Goal: Download file/media

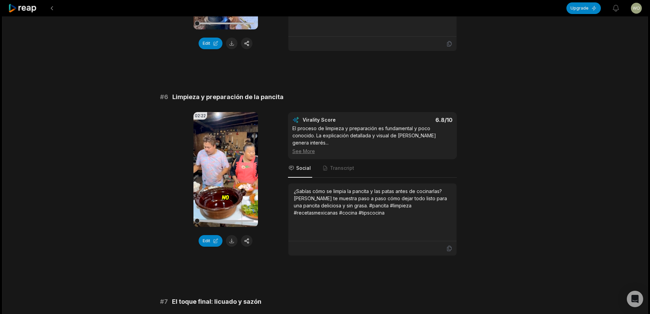
click at [228, 227] on div "02:22 Your browser does not support mp4 format. Edit" at bounding box center [226, 184] width 65 height 144
click at [230, 235] on button at bounding box center [232, 241] width 12 height 12
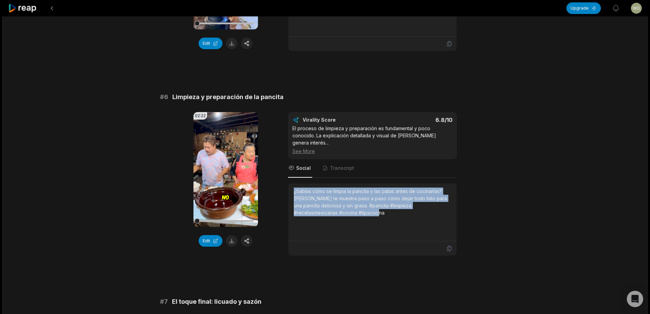
drag, startPoint x: 301, startPoint y: 179, endPoint x: 340, endPoint y: 188, distance: 39.7
click at [345, 199] on div "¿Sabías cómo se limpia la pancita y las patas antes de cocinarlas? [PERSON_NAME…" at bounding box center [373, 212] width 168 height 58
copy div "¿Sabías cómo se limpia la pancita y las patas antes de cocinarlas? [PERSON_NAME…"
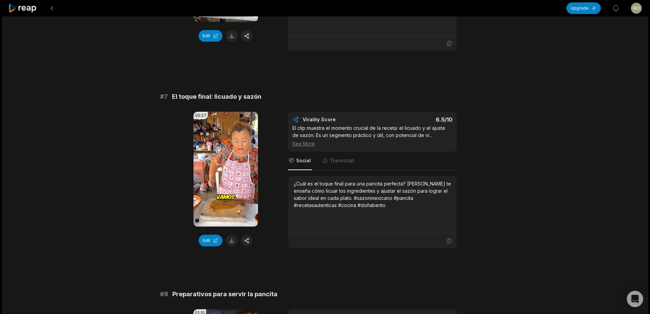
scroll to position [1161, 0]
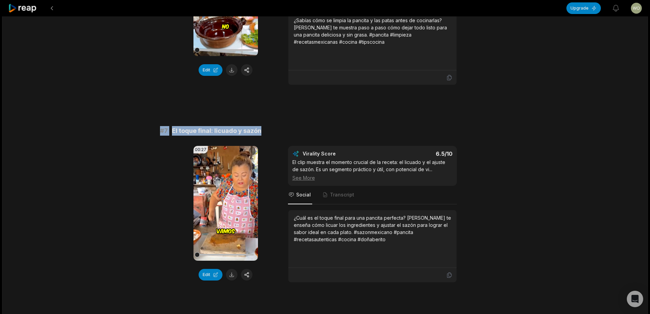
drag, startPoint x: 159, startPoint y: 116, endPoint x: 287, endPoint y: 116, distance: 127.7
copy div "# 7 El toque final: licuado y sazón"
click at [232, 269] on button at bounding box center [232, 275] width 12 height 12
copy div "# 7 El toque final: licuado y sazón"
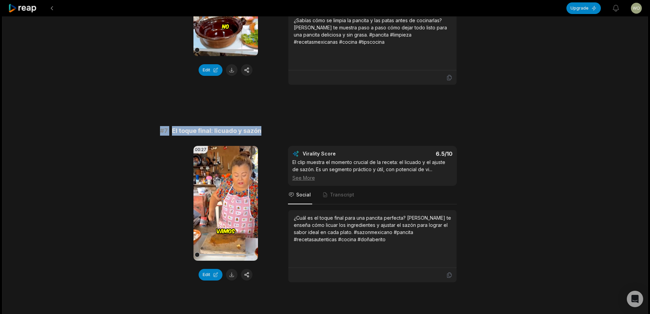
scroll to position [1161, 0]
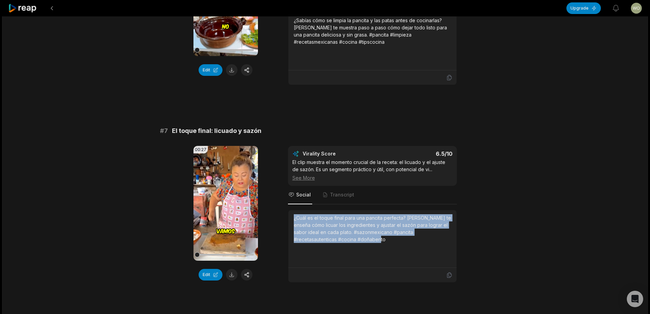
drag, startPoint x: 292, startPoint y: 203, endPoint x: 391, endPoint y: 228, distance: 102.4
click at [391, 228] on div "¿Cuál es el toque final para una pancita perfecta? [PERSON_NAME] te enseña cómo…" at bounding box center [373, 239] width 168 height 58
copy div "¿Cuál es el toque final para una pancita perfecta? [PERSON_NAME] te enseña cómo…"
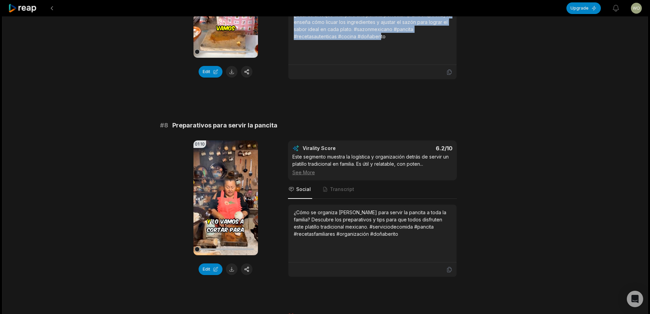
scroll to position [1364, 0]
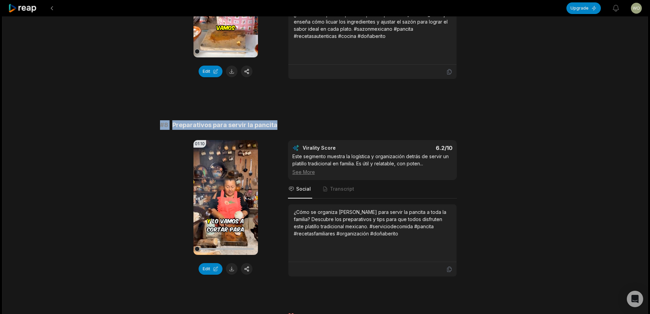
drag, startPoint x: 155, startPoint y: 109, endPoint x: 289, endPoint y: 90, distance: 134.9
copy div "# 8 Preparativos para servir la pancita"
click at [231, 263] on button at bounding box center [232, 269] width 12 height 12
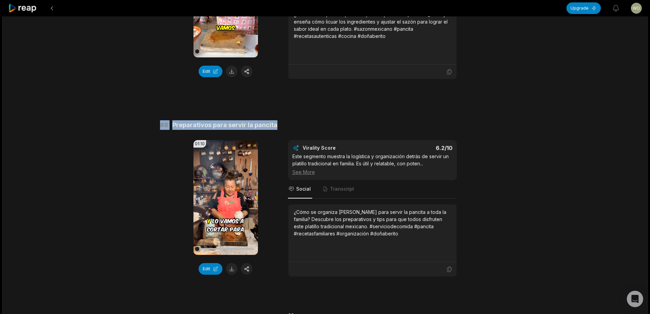
copy div "# 8 Preparativos para servir la pancita"
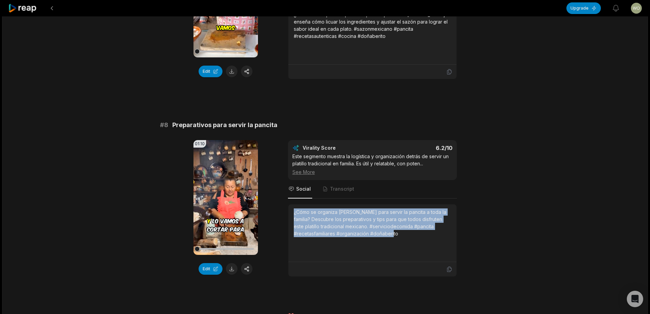
drag, startPoint x: 294, startPoint y: 198, endPoint x: 441, endPoint y: 226, distance: 149.7
click at [441, 226] on div "¿Cómo se organiza [PERSON_NAME] para servir la pancita a toda la familia? Descu…" at bounding box center [372, 232] width 157 height 49
copy div "¿Cómo se organiza [PERSON_NAME] para servir la pancita a toda la familia? Descu…"
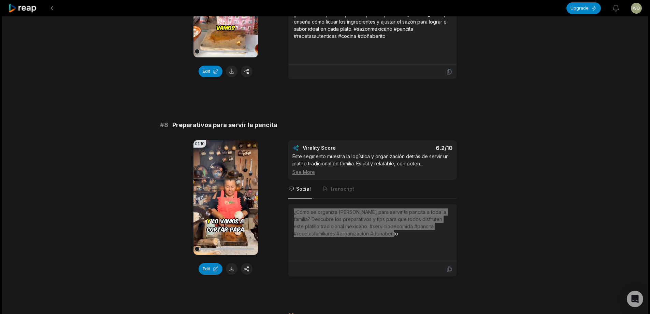
scroll to position [1364, 0]
